Goal: Book appointment/travel/reservation

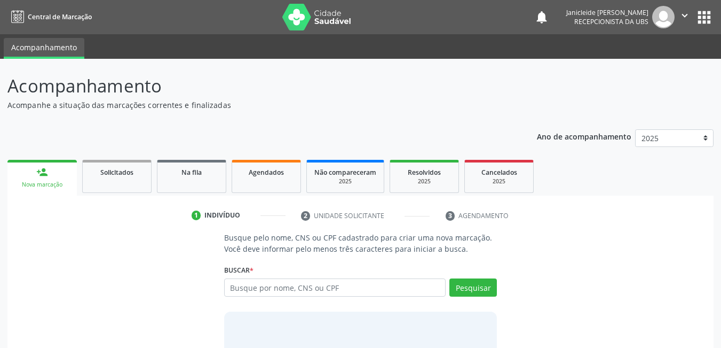
click at [396, 292] on input "text" at bounding box center [335, 287] width 222 height 18
type input "702008355454082"
click at [471, 288] on button "Pesquisar" at bounding box center [474, 287] width 48 height 18
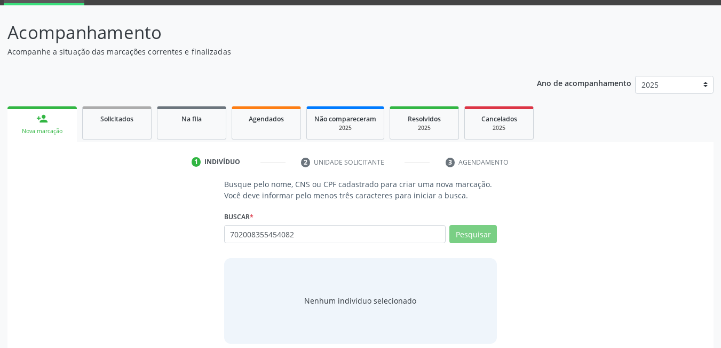
scroll to position [64, 0]
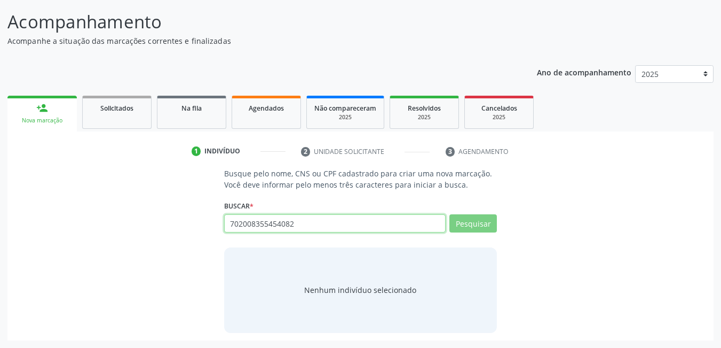
click at [325, 222] on input "702008355454082" at bounding box center [335, 223] width 222 height 18
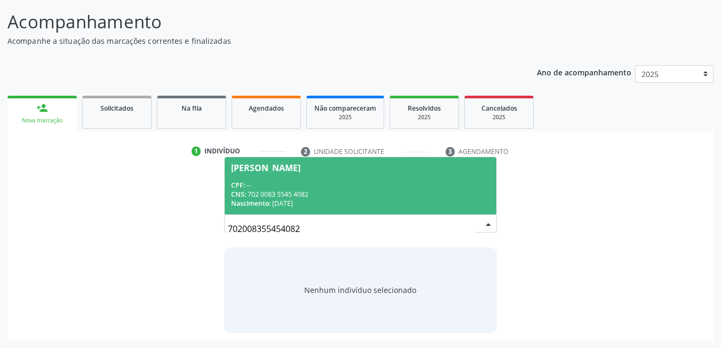
click at [309, 175] on span "[PERSON_NAME] CPF: -- CNS: 702 0083 5545 4082 Nascimento: [DATE]" at bounding box center [361, 185] width 272 height 57
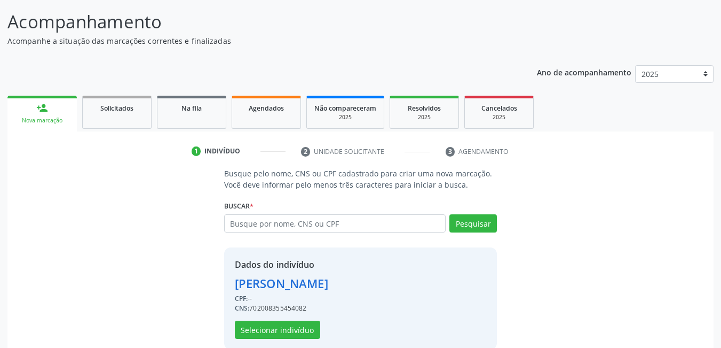
scroll to position [81, 0]
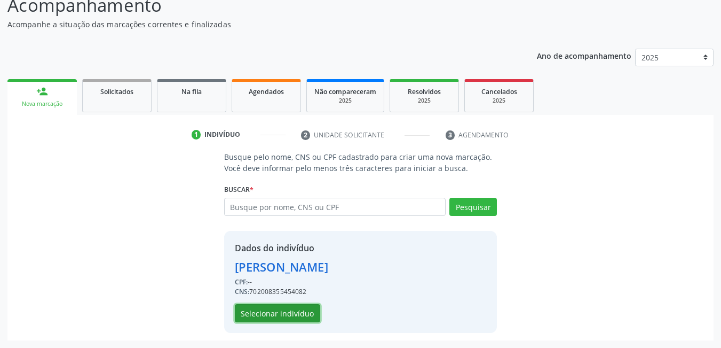
click at [274, 316] on button "Selecionar indivíduo" at bounding box center [277, 313] width 85 height 18
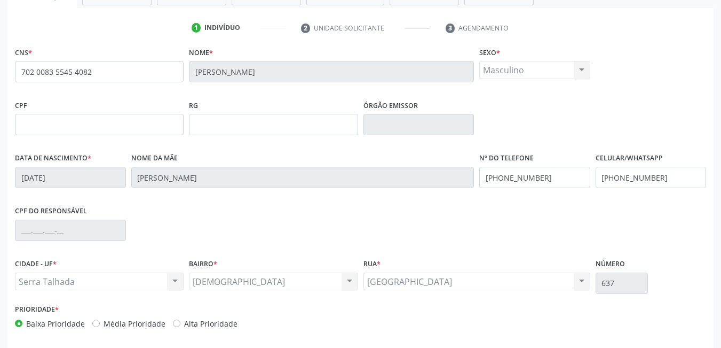
scroll to position [231, 0]
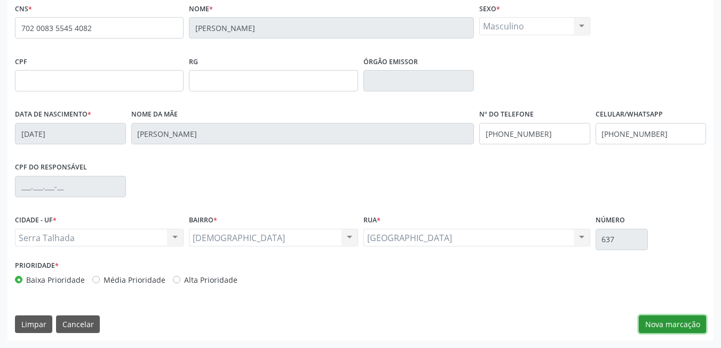
click at [684, 322] on button "Nova marcação" at bounding box center [672, 324] width 67 height 18
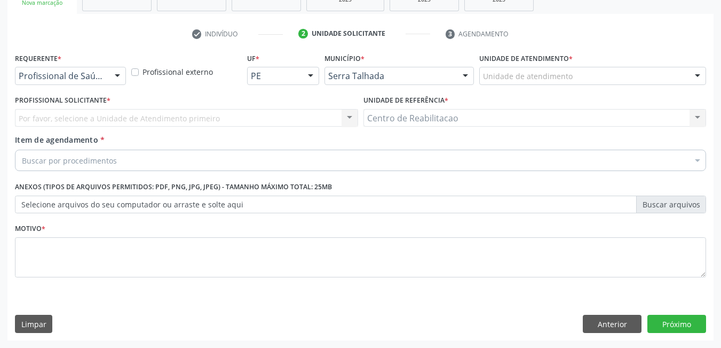
click at [98, 69] on div "Profissional de Saúde" at bounding box center [70, 76] width 111 height 18
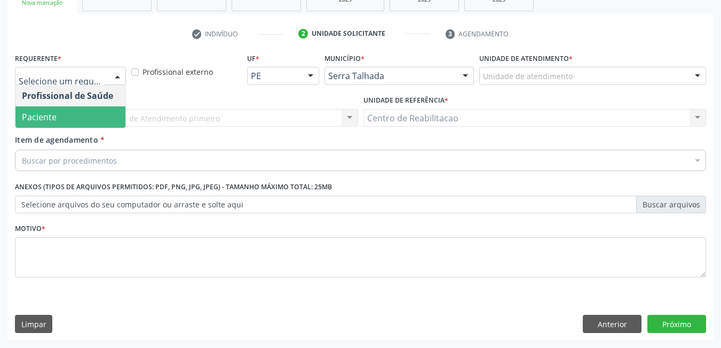
click at [81, 111] on span "Paciente" at bounding box center [70, 116] width 110 height 21
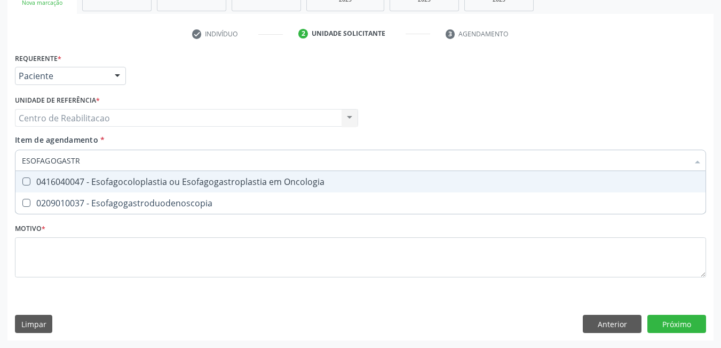
type input "ESOFAGOGASTRO"
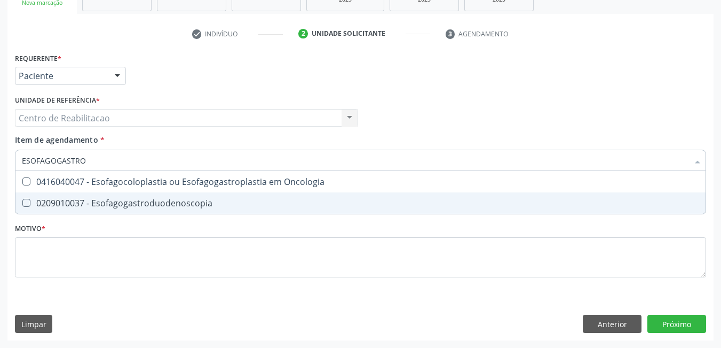
click at [24, 204] on Esofagogastroduodenoscopia at bounding box center [26, 203] width 8 height 8
click at [22, 204] on Esofagogastroduodenoscopia "checkbox" at bounding box center [18, 202] width 7 height 7
checkbox Esofagogastroduodenoscopia "true"
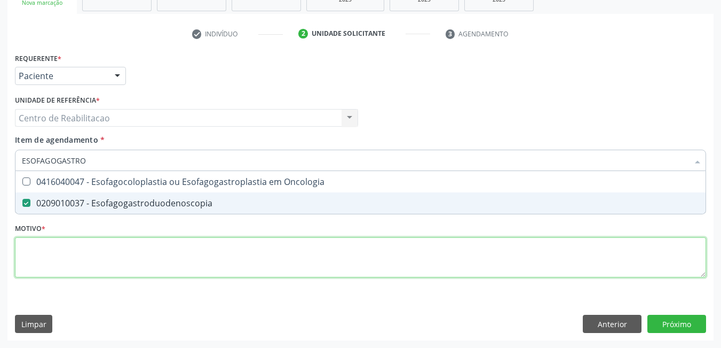
click at [73, 255] on div "Requerente * Paciente Profissional de Saúde Paciente Nenhum resultado encontrad…" at bounding box center [361, 171] width 692 height 242
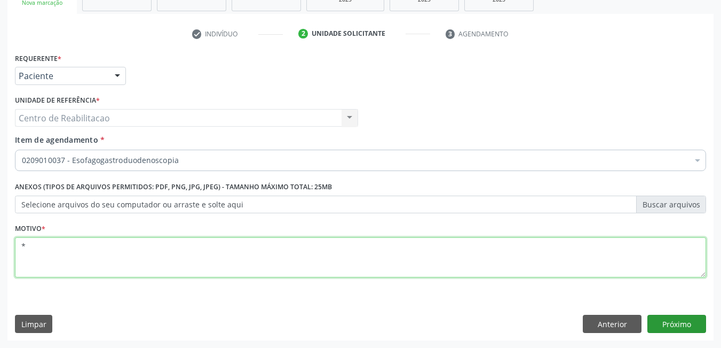
type textarea "*"
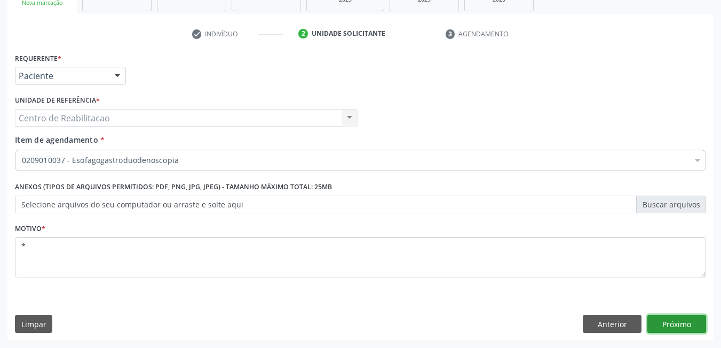
click at [693, 321] on button "Próximo" at bounding box center [677, 324] width 59 height 18
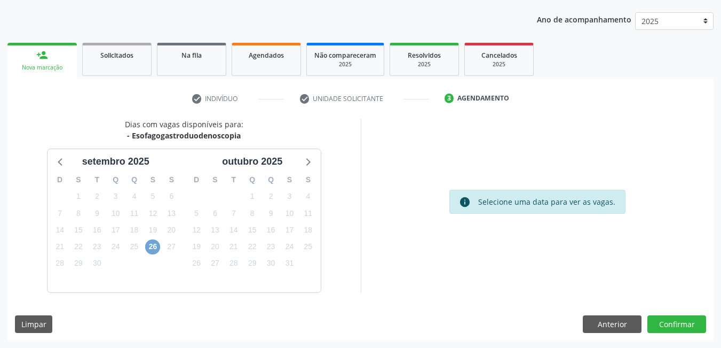
click at [153, 252] on span "26" at bounding box center [152, 246] width 15 height 15
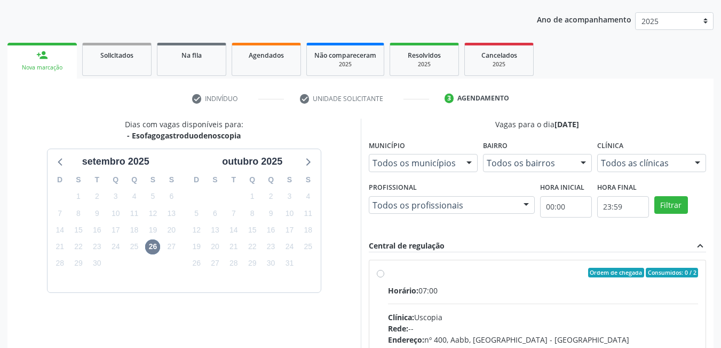
click at [388, 270] on label "Ordem de chegada Consumidos: 0 / 2 Horário: 07:00 Clínica: Uscopia Rede: -- End…" at bounding box center [543, 350] width 311 height 164
click at [381, 270] on input "Ordem de chegada Consumidos: 0 / 2 Horário: 07:00 Clínica: Uscopia Rede: -- End…" at bounding box center [380, 273] width 7 height 10
radio input "true"
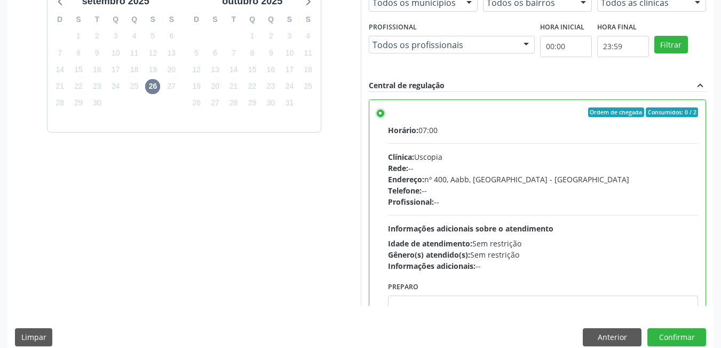
scroll to position [290, 0]
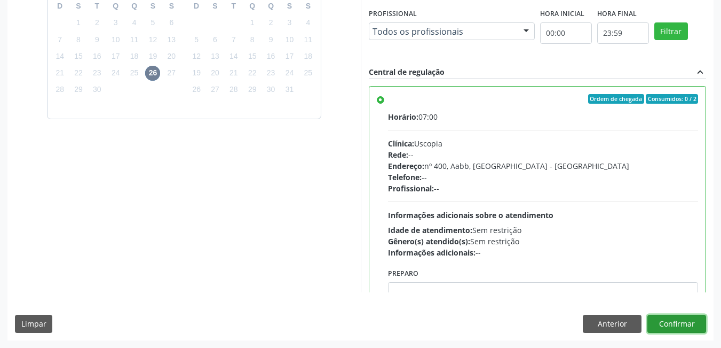
click at [682, 323] on button "Confirmar" at bounding box center [677, 324] width 59 height 18
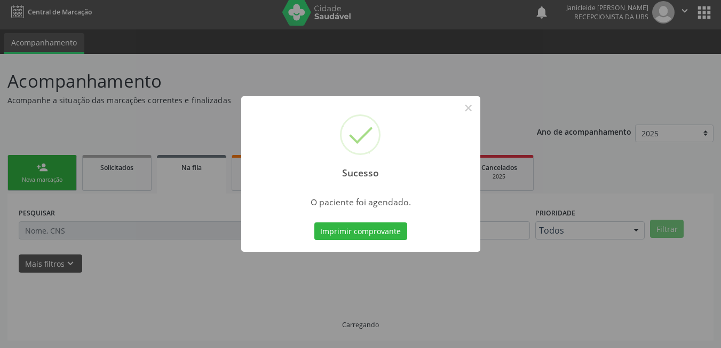
scroll to position [5, 0]
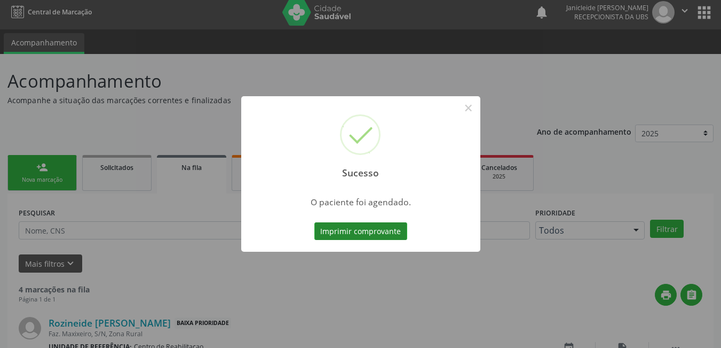
click at [363, 238] on button "Imprimir comprovante" at bounding box center [361, 231] width 93 height 18
